Goal: Check status: Check status

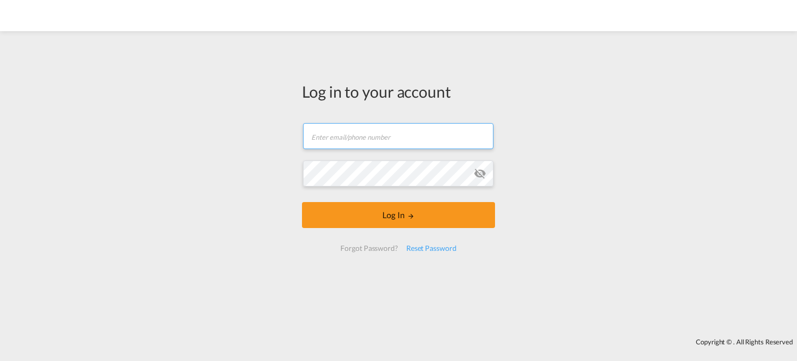
type input "[EMAIL_ADDRESS][DOMAIN_NAME]"
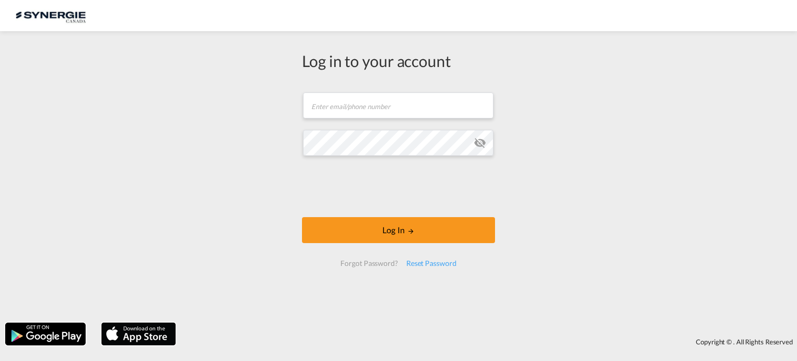
click at [488, 101] on span at bounding box center [488, 105] width 8 height 8
type input "ocean@gosynergie.com"
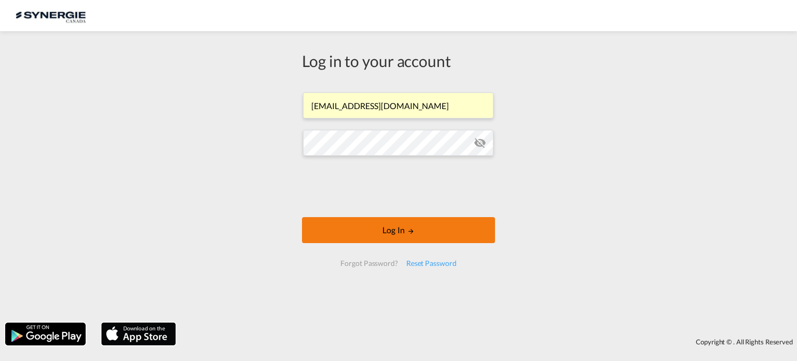
click at [372, 229] on button "Log In" at bounding box center [398, 230] width 193 height 26
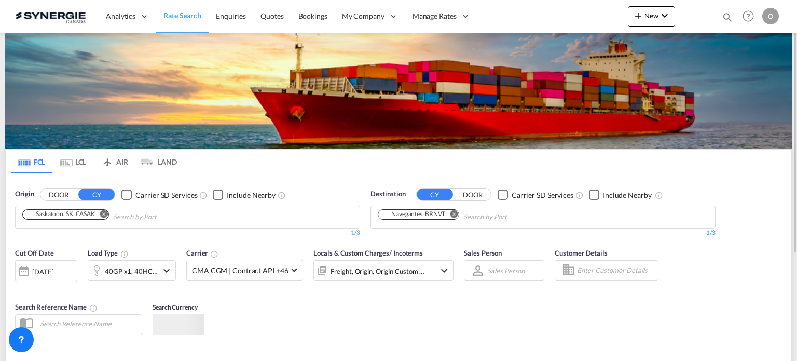
click at [722, 14] on md-icon "icon-magnify" at bounding box center [727, 16] width 11 height 11
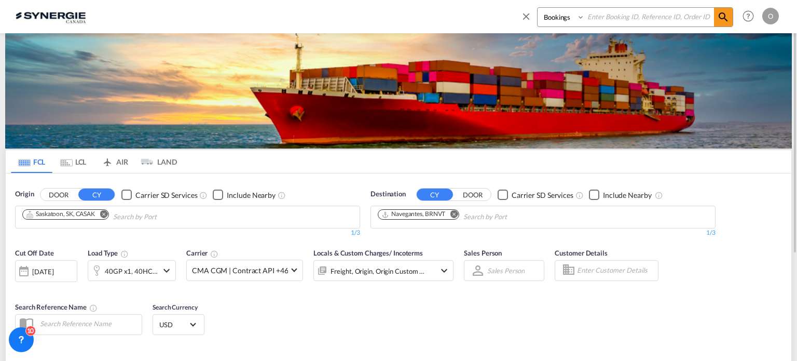
click at [564, 22] on select "Bookings Quotes Enquiries" at bounding box center [562, 17] width 49 height 19
select select "Quotes"
click at [538, 8] on select "Bookings Quotes Enquiries" at bounding box center [562, 17] width 49 height 19
paste input "SYC000014402"
type input "SYC000014402"
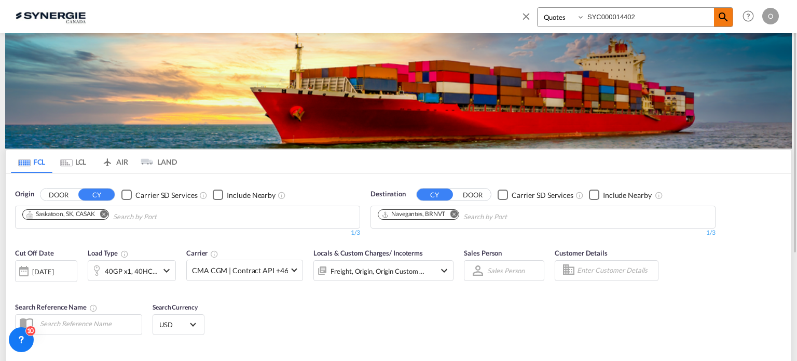
click at [717, 16] on md-icon "icon-magnify" at bounding box center [723, 17] width 12 height 12
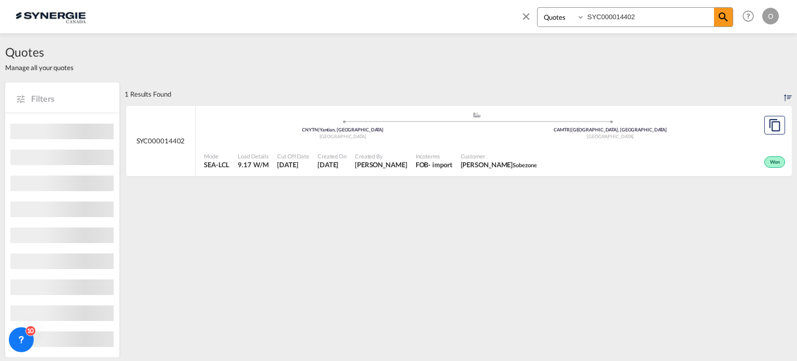
click at [482, 148] on div "Customer Talia Legault Sobezone" at bounding box center [499, 161] width 85 height 26
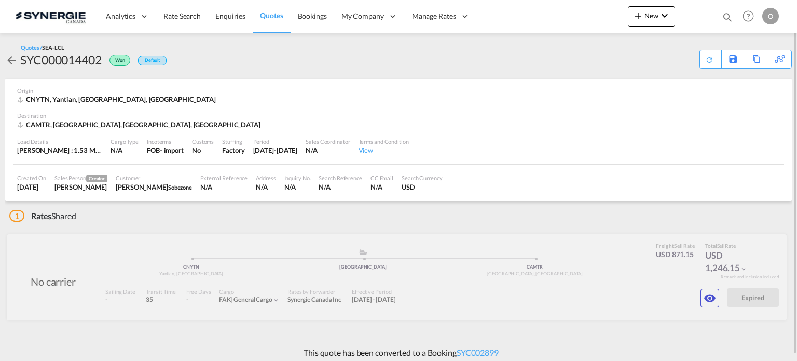
scroll to position [6, 0]
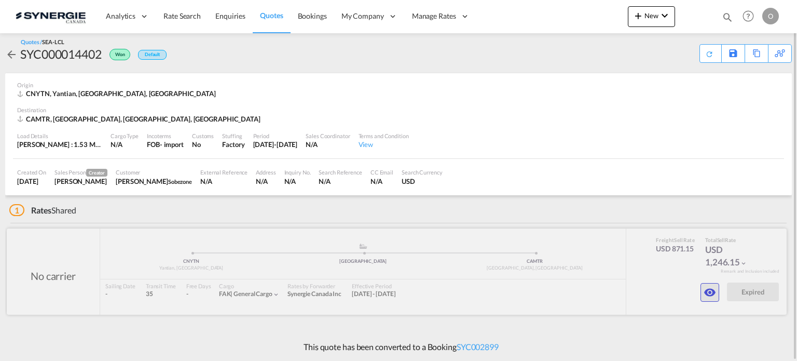
click at [710, 298] on md-icon "icon-eye" at bounding box center [710, 292] width 12 height 12
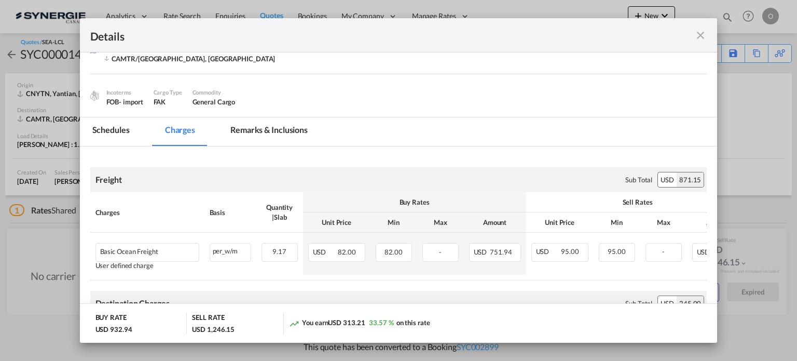
scroll to position [32, 0]
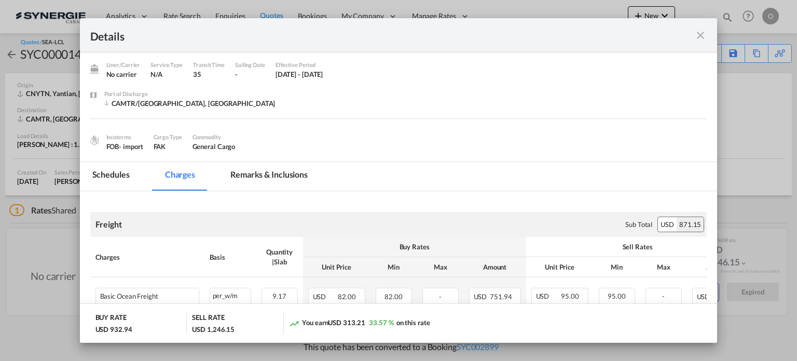
drag, startPoint x: 276, startPoint y: 161, endPoint x: 276, endPoint y: 176, distance: 15.6
click at [276, 162] on md-tab-item "Remarks & Inclusions" at bounding box center [269, 176] width 102 height 29
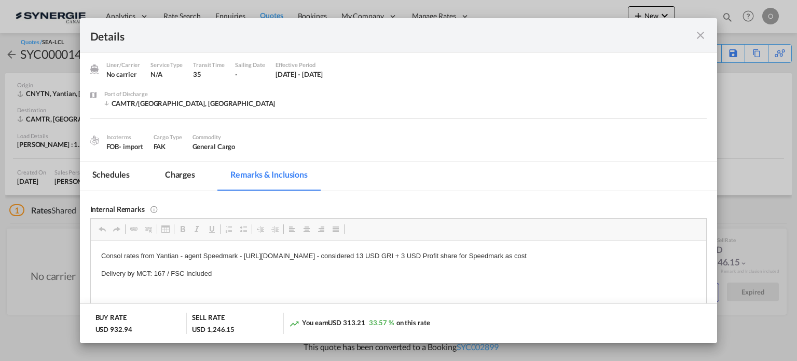
scroll to position [84, 0]
